Goal: Task Accomplishment & Management: Manage account settings

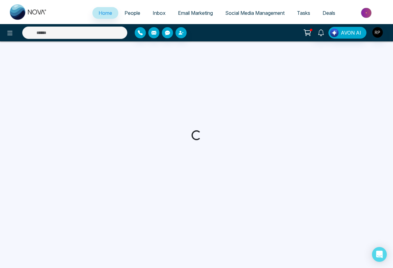
select select "*"
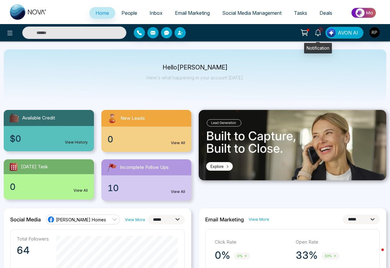
click at [317, 31] on icon at bounding box center [318, 32] width 7 height 7
